Goal: Obtain resource: Download file/media

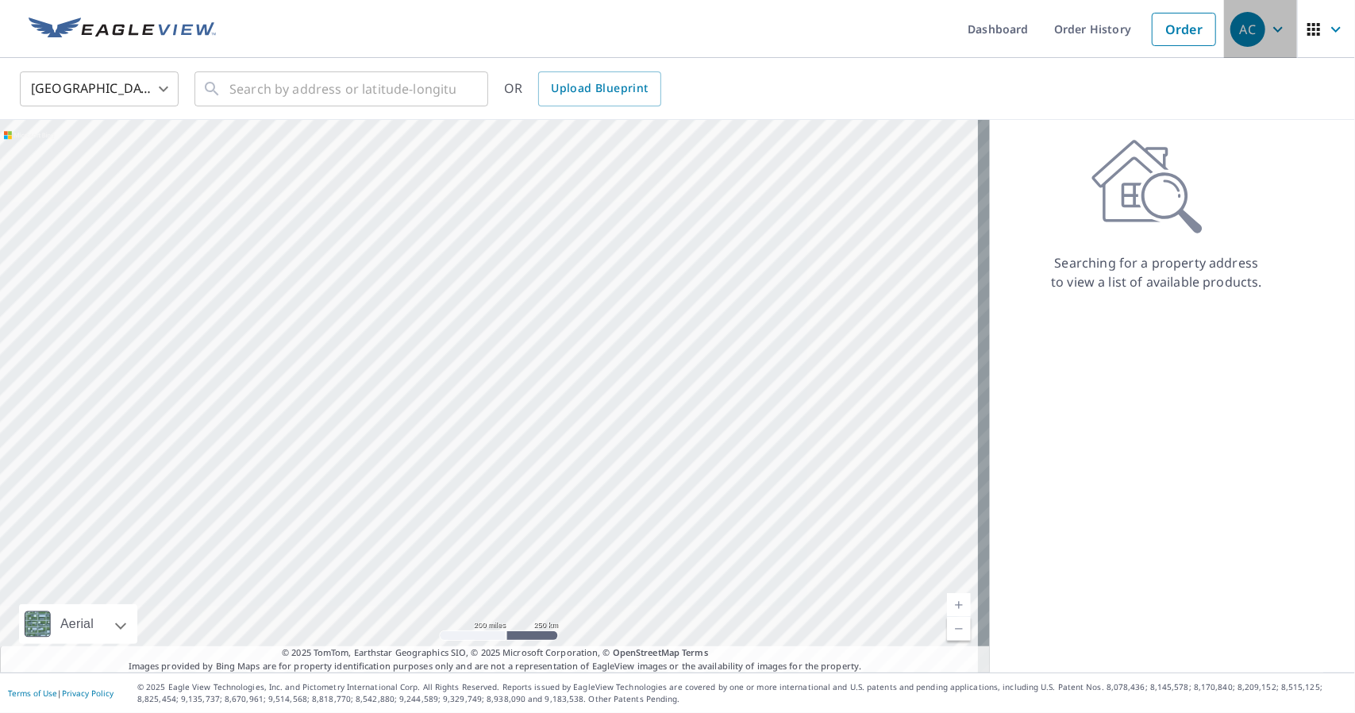
click at [1268, 35] on icon "button" at bounding box center [1277, 29] width 19 height 19
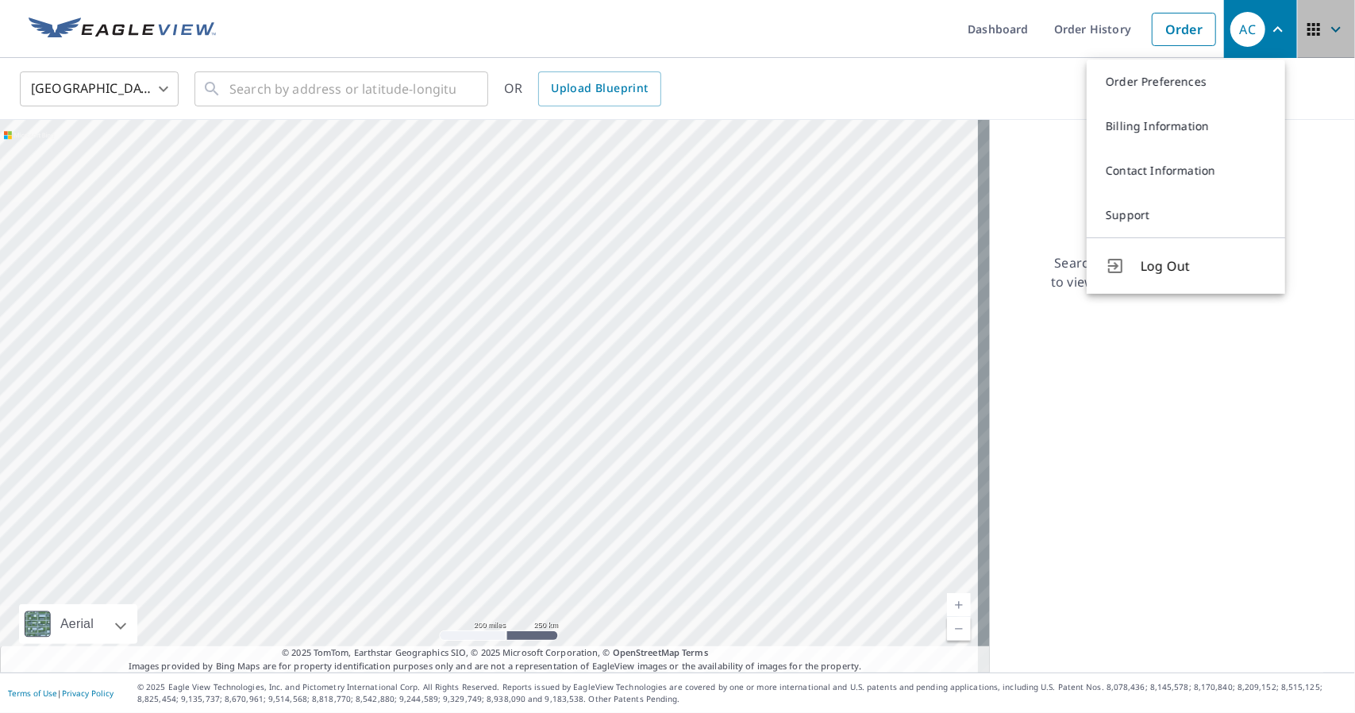
click at [1331, 27] on icon "button" at bounding box center [1336, 29] width 10 height 6
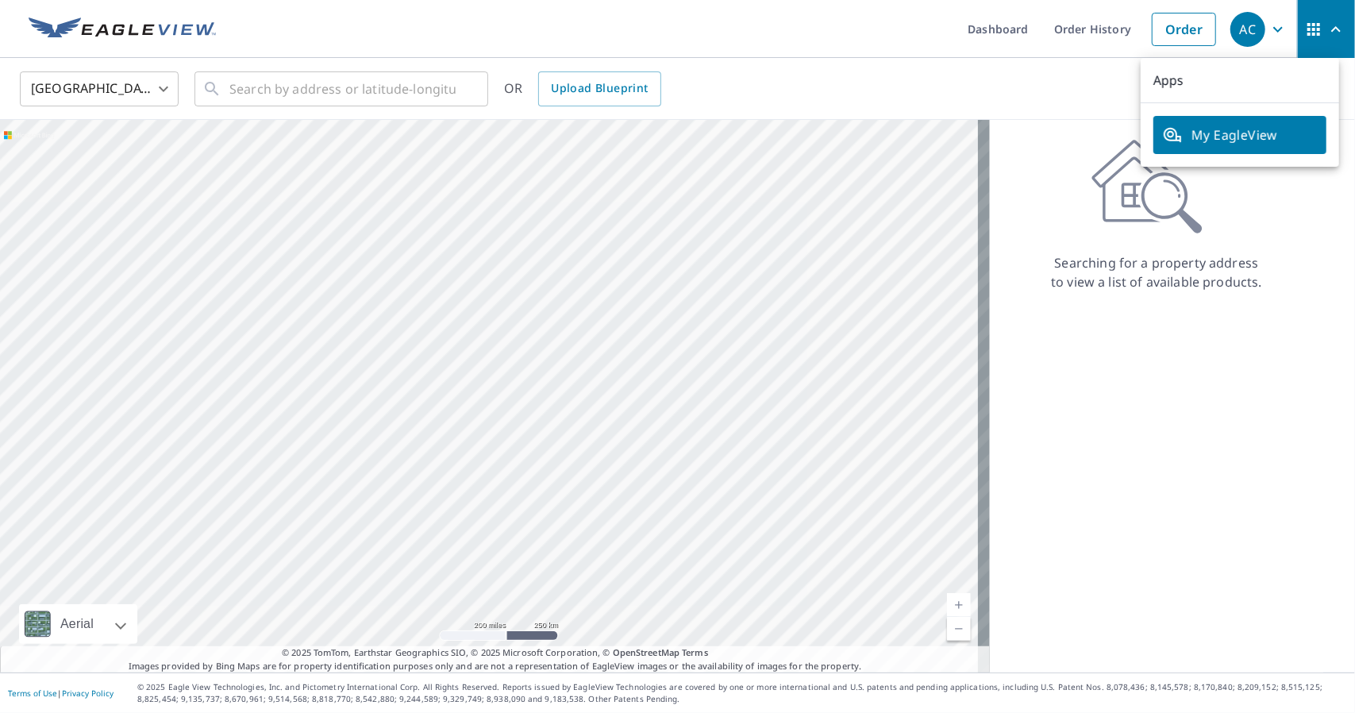
click at [1252, 29] on div "AC" at bounding box center [1247, 29] width 35 height 35
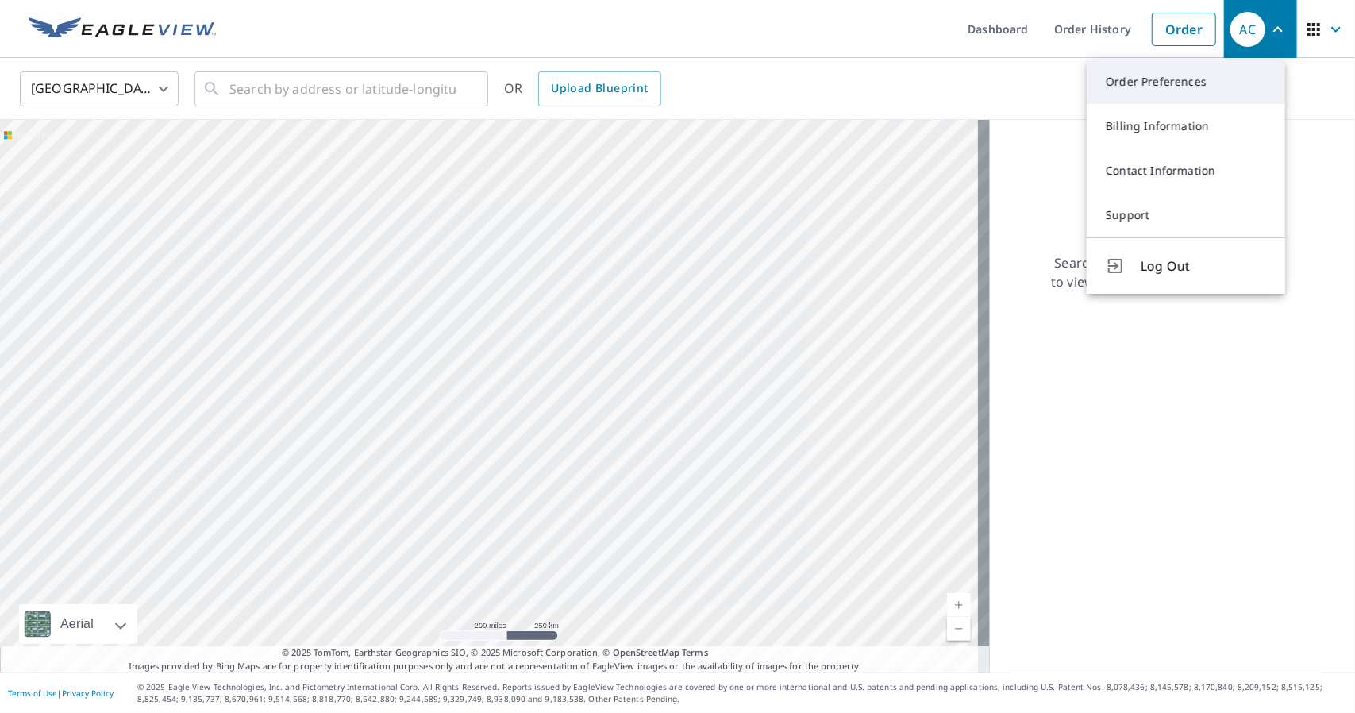
click at [1175, 86] on link "Order Preferences" at bounding box center [1185, 82] width 198 height 44
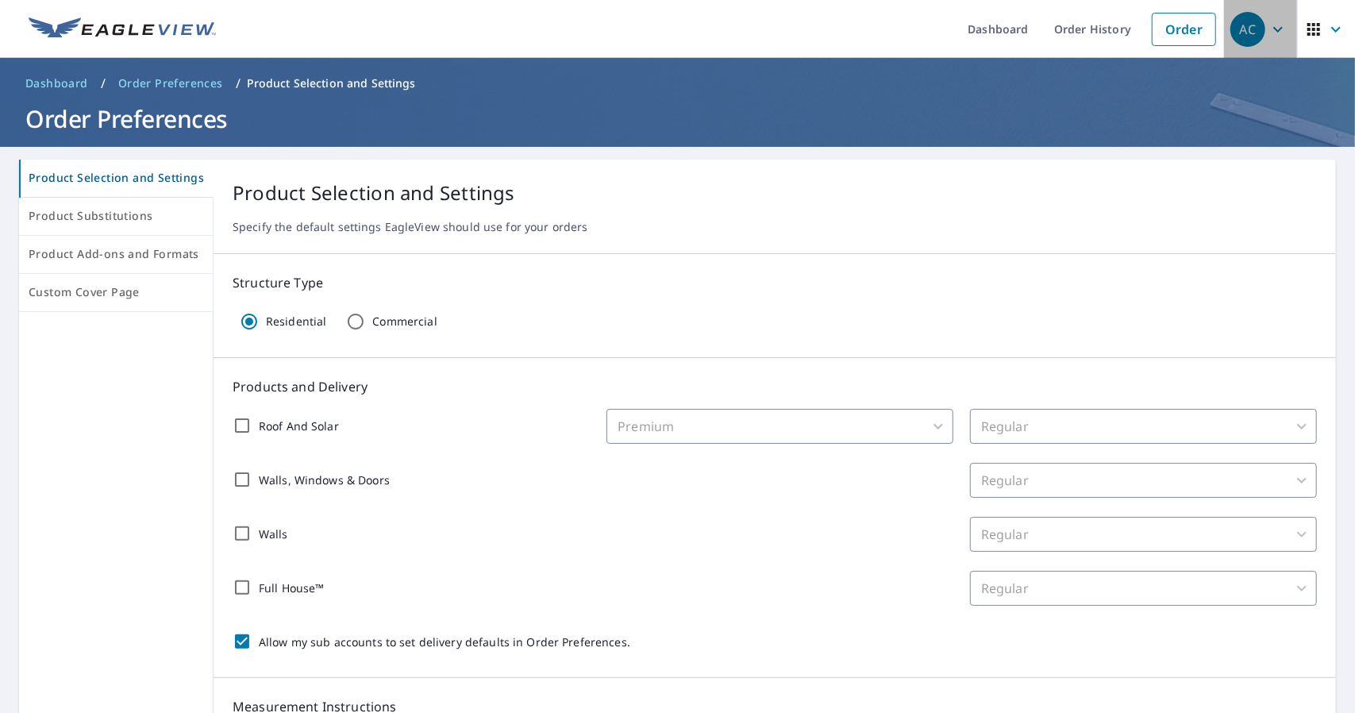
click at [1268, 33] on icon "button" at bounding box center [1277, 29] width 19 height 19
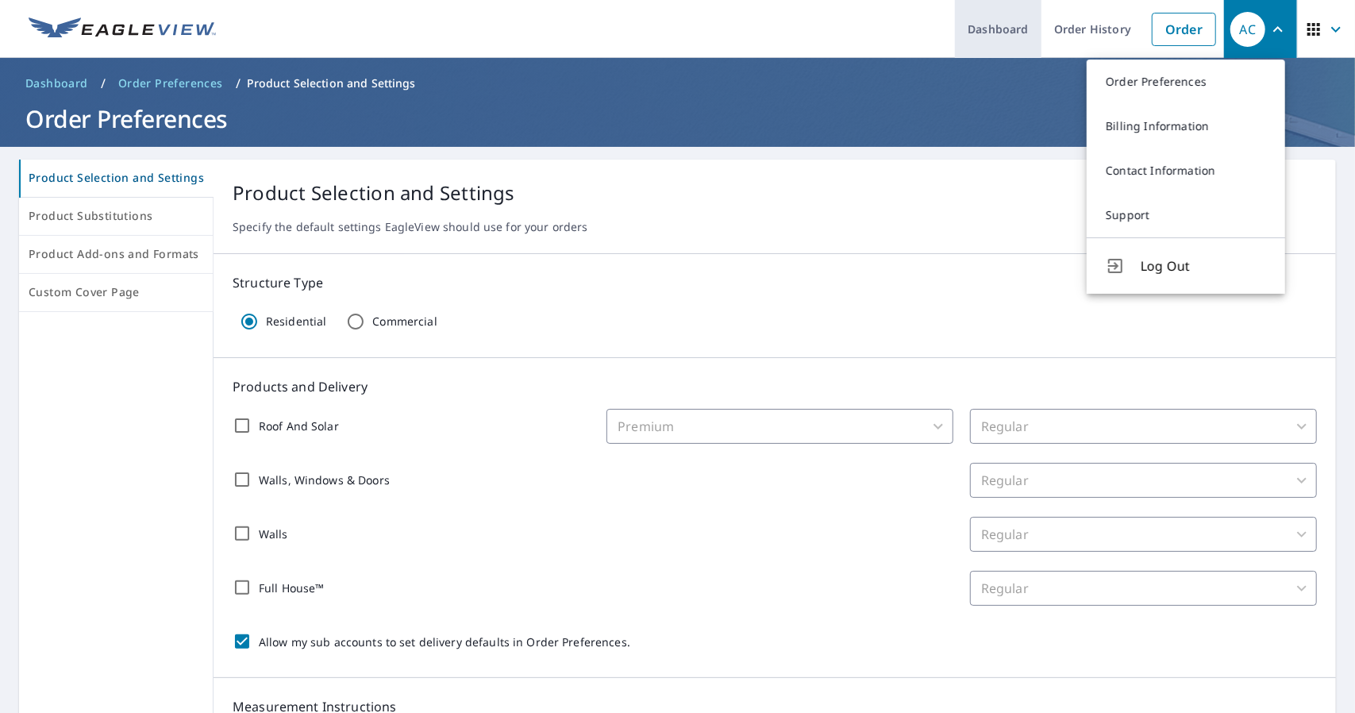
click at [1017, 27] on link "Dashboard" at bounding box center [998, 29] width 87 height 58
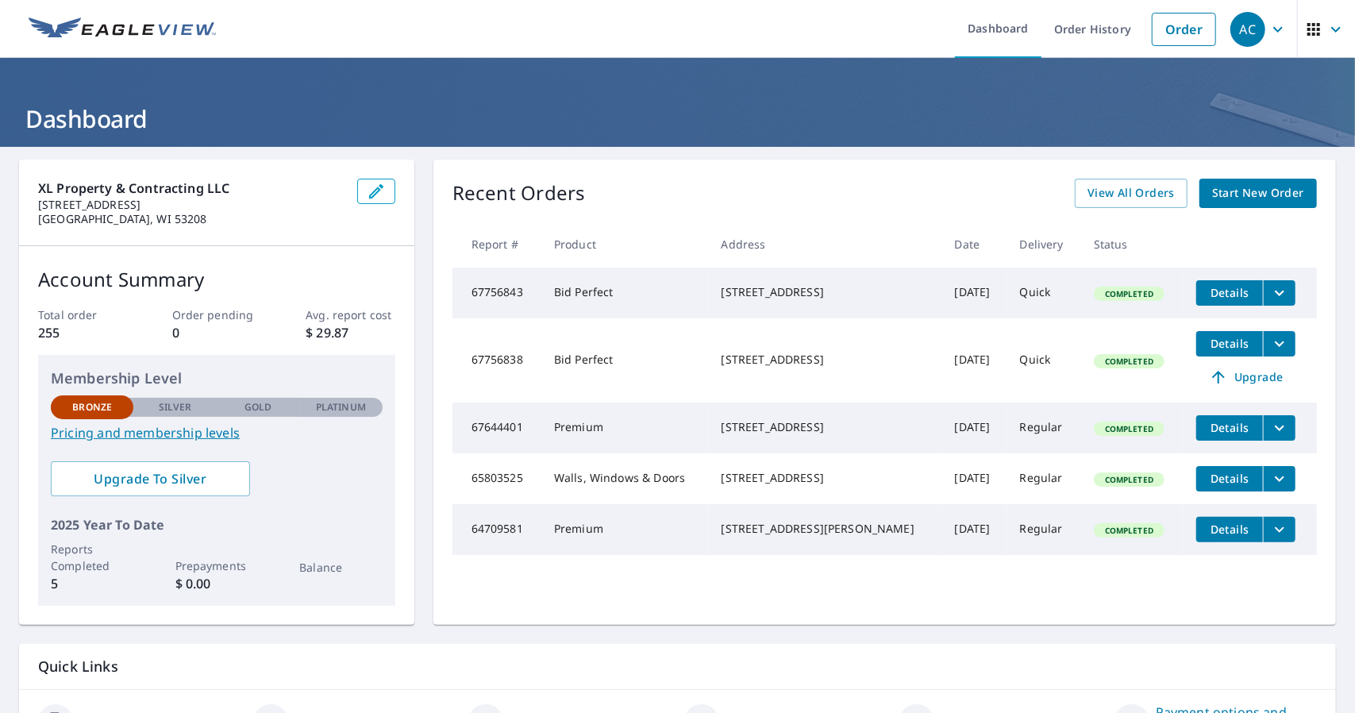
click at [1270, 298] on icon "filesDropdownBtn-67756843" at bounding box center [1279, 292] width 19 height 19
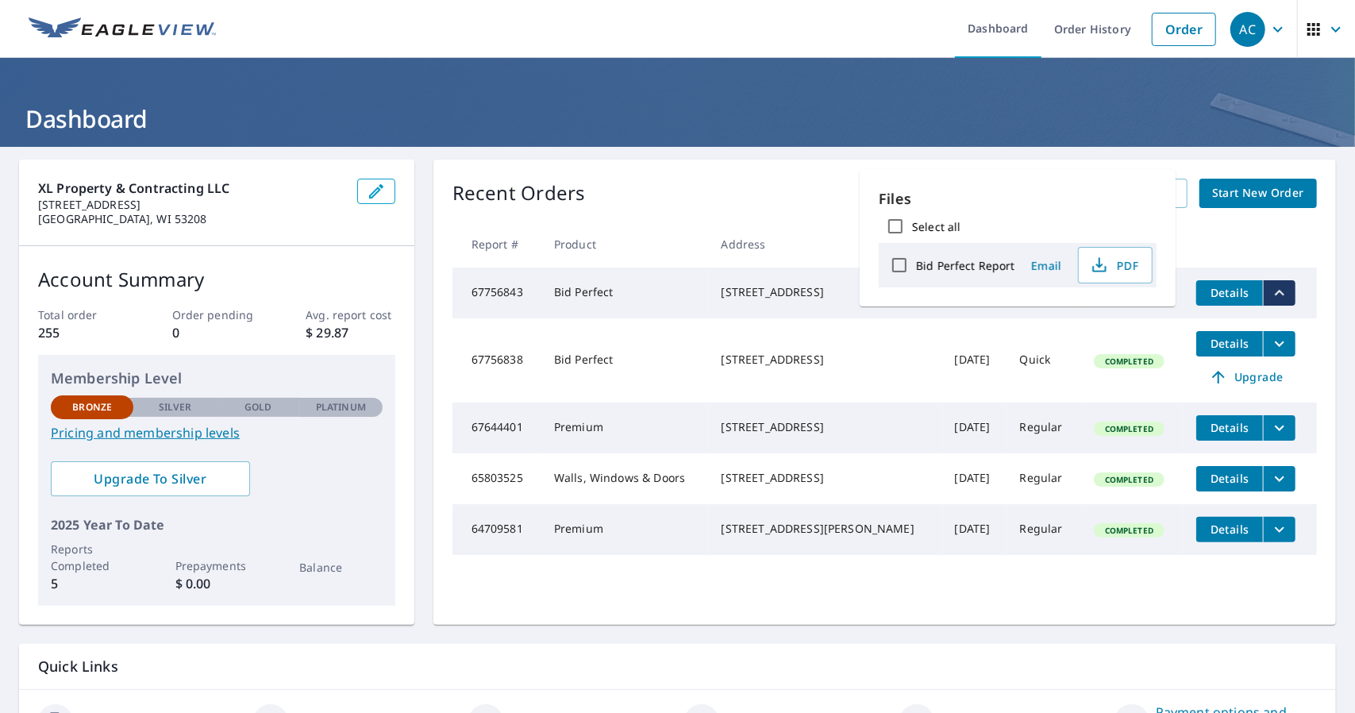
click at [1119, 145] on header "Dashboard" at bounding box center [677, 102] width 1355 height 89
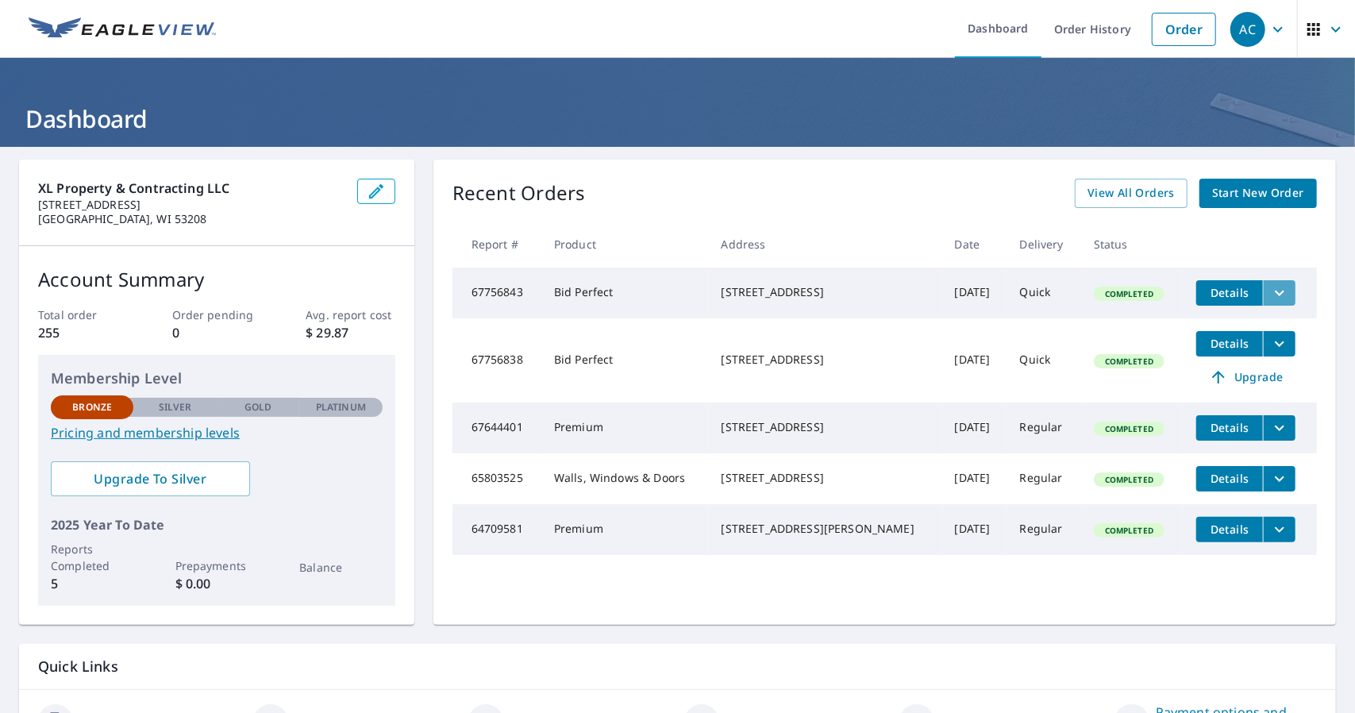
click at [1270, 288] on icon "filesDropdownBtn-67756843" at bounding box center [1279, 292] width 19 height 19
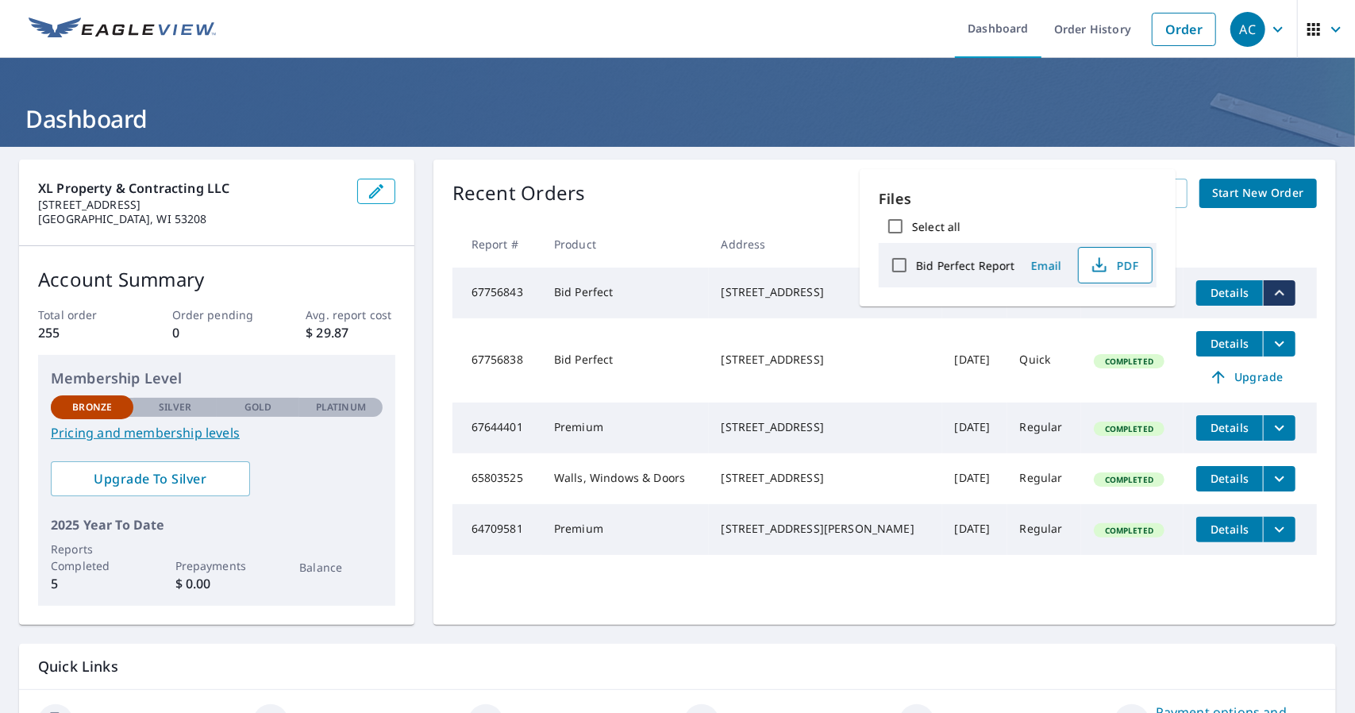
click at [1119, 267] on span "PDF" at bounding box center [1113, 265] width 51 height 19
